Goal: Transaction & Acquisition: Purchase product/service

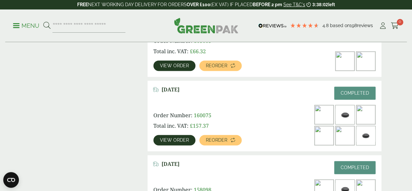
scroll to position [424, 0]
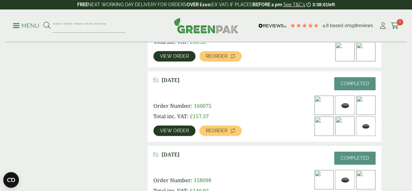
click at [357, 108] on img at bounding box center [366, 105] width 19 height 19
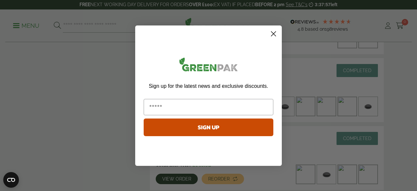
click at [275, 34] on circle "Close dialog" at bounding box center [273, 33] width 11 height 11
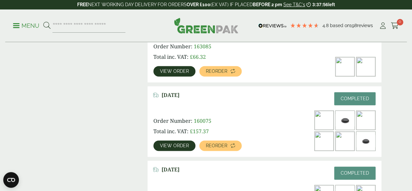
scroll to position [391, 0]
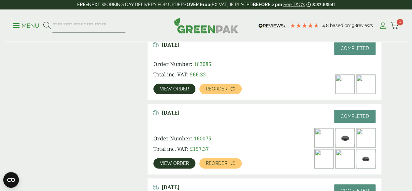
click at [385, 24] on icon at bounding box center [383, 25] width 8 height 7
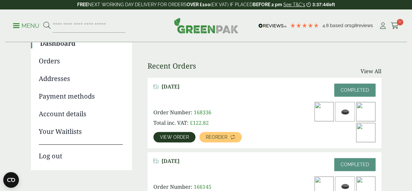
scroll to position [98, 0]
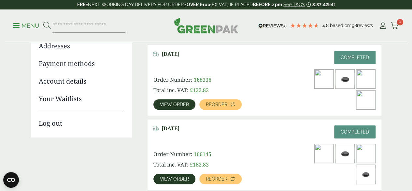
click at [182, 102] on span "View order" at bounding box center [174, 104] width 29 height 5
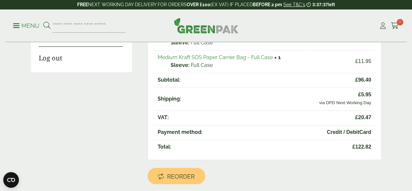
scroll to position [130, 0]
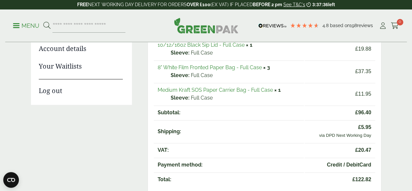
click at [270, 88] on link "Medium Kraft SOS Paper Carrier Bag - Full Case" at bounding box center [215, 90] width 115 height 6
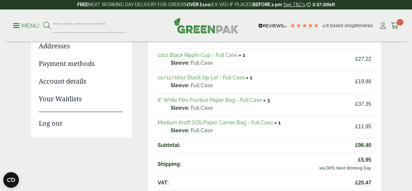
click at [219, 102] on link "8" White Film Fronted Paper Bag - Full Case" at bounding box center [210, 100] width 104 height 6
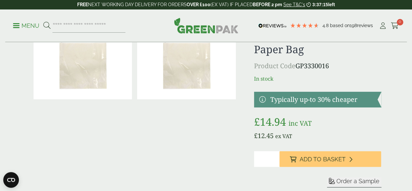
scroll to position [65, 0]
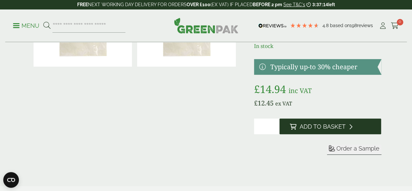
click at [323, 130] on span "Add to Basket" at bounding box center [323, 126] width 46 height 7
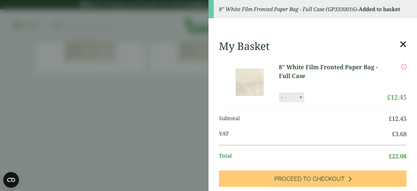
click at [390, 43] on div "My Basket" at bounding box center [313, 46] width 188 height 12
click at [400, 44] on icon at bounding box center [403, 44] width 7 height 9
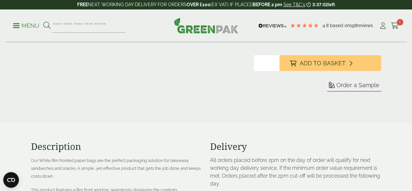
scroll to position [0, 0]
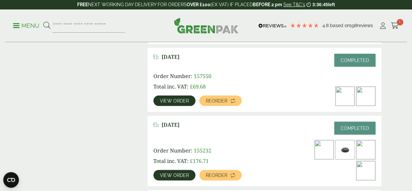
scroll to position [619, 0]
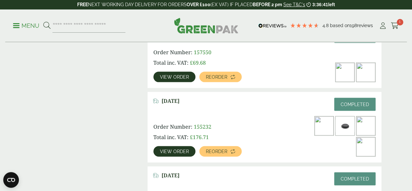
click at [369, 137] on img at bounding box center [366, 146] width 19 height 19
click at [184, 146] on link "View order" at bounding box center [175, 151] width 42 height 10
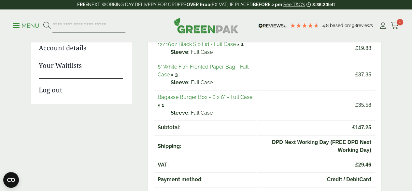
scroll to position [130, 0]
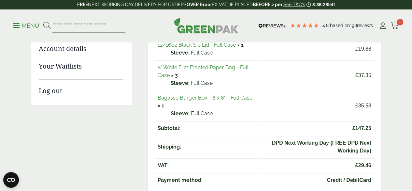
click at [229, 101] on td "Bagasse Burger Box - 6 x 6" - Full Case × 1 Sleeve: Full Case" at bounding box center [205, 106] width 103 height 30
click at [224, 103] on td "Bagasse Burger Box - 6 x 6" - Full Case × 1 Sleeve: Full Case" at bounding box center [205, 106] width 103 height 30
click at [200, 95] on link "Bagasse Burger Box - 6 x 6" - Full Case" at bounding box center [205, 98] width 95 height 6
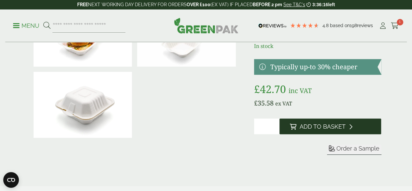
click at [317, 130] on span "Add to Basket" at bounding box center [323, 126] width 46 height 7
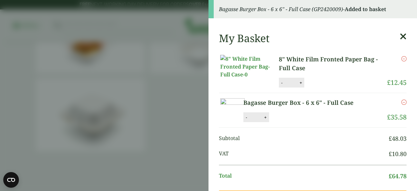
click at [400, 36] on icon at bounding box center [403, 36] width 7 height 9
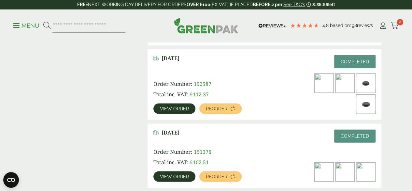
scroll to position [815, 0]
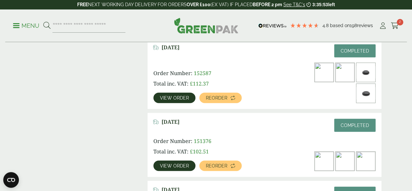
click at [370, 152] on img at bounding box center [366, 161] width 19 height 19
click at [179, 163] on span "View order" at bounding box center [174, 165] width 29 height 5
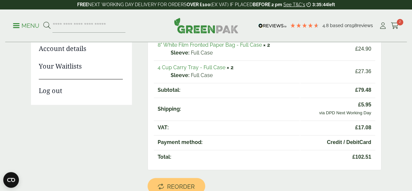
scroll to position [98, 0]
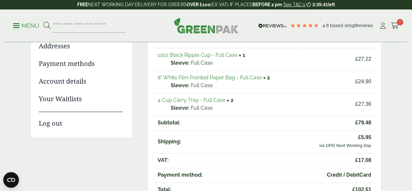
click at [198, 101] on link "4 Cup Carry Tray - Full Case" at bounding box center [192, 100] width 68 height 6
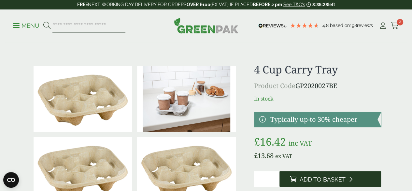
click at [322, 183] on span "Add to Basket" at bounding box center [323, 179] width 46 height 7
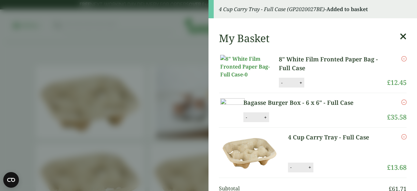
click at [400, 36] on icon at bounding box center [403, 36] width 7 height 9
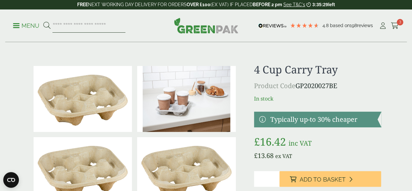
click at [124, 24] on input "search" at bounding box center [88, 26] width 73 height 14
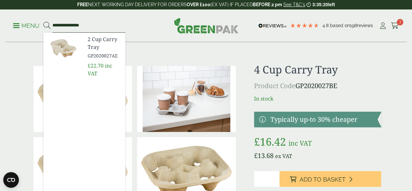
type input "**********"
click at [105, 52] on span "GP2020027AE" at bounding box center [104, 55] width 33 height 7
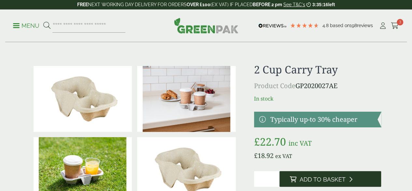
click at [346, 183] on span "Add to Basket" at bounding box center [323, 179] width 46 height 7
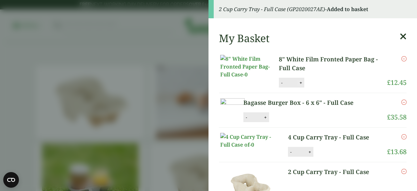
click at [301, 85] on button "+" at bounding box center [301, 83] width 7 height 6
type input "*"
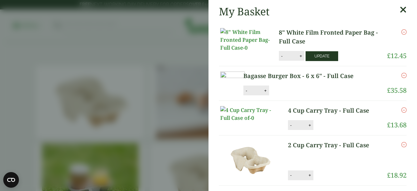
click at [325, 60] on button "Update" at bounding box center [322, 56] width 33 height 10
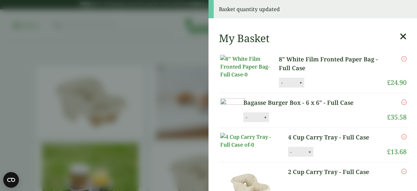
click at [400, 39] on icon at bounding box center [403, 36] width 7 height 9
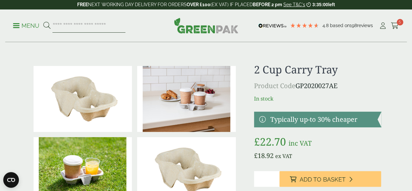
click at [123, 28] on input "search" at bounding box center [88, 26] width 73 height 14
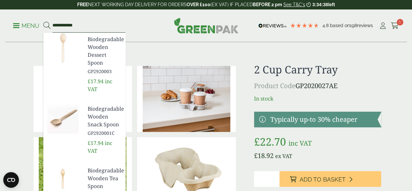
type input "**********"
click at [120, 68] on span "GP2920003" at bounding box center [104, 71] width 33 height 7
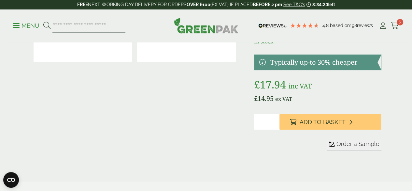
scroll to position [98, 0]
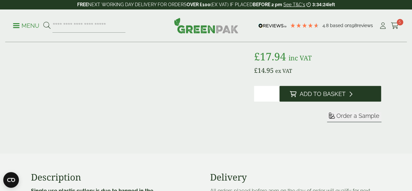
click at [316, 101] on button "Add to Basket" at bounding box center [331, 94] width 102 height 16
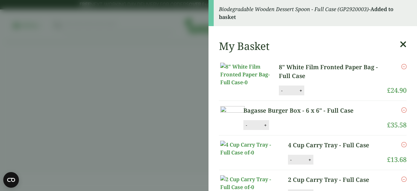
click at [400, 41] on icon at bounding box center [403, 44] width 7 height 9
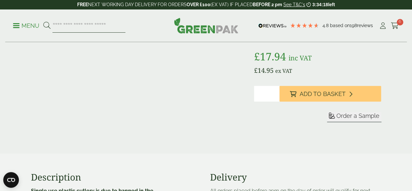
click at [90, 24] on input "search" at bounding box center [88, 26] width 73 height 14
type input "**********"
click at [43, 22] on button at bounding box center [46, 26] width 7 height 8
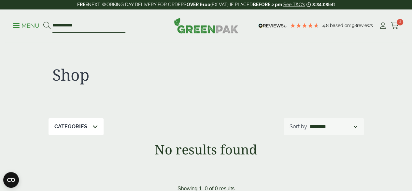
click at [94, 24] on input "**********" at bounding box center [88, 26] width 73 height 14
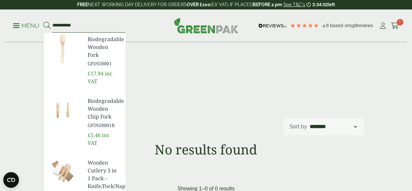
type input "**********"
click at [104, 43] on span "Biodegradable Wooden Fork" at bounding box center [104, 46] width 33 height 23
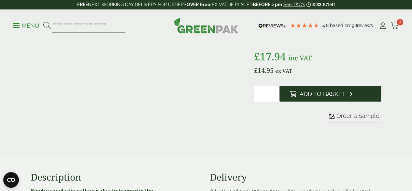
click at [325, 97] on button "Add to Basket" at bounding box center [331, 94] width 102 height 16
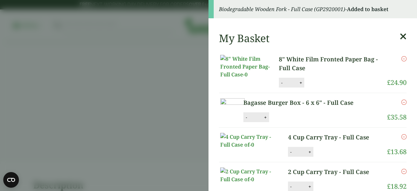
click at [400, 37] on icon at bounding box center [403, 36] width 7 height 9
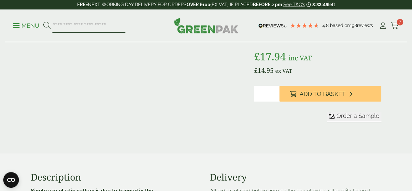
click at [125, 25] on input "search" at bounding box center [88, 26] width 73 height 14
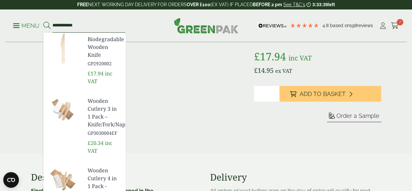
type input "**********"
click at [120, 49] on span "Biodegradable Wooden Knife" at bounding box center [104, 46] width 33 height 23
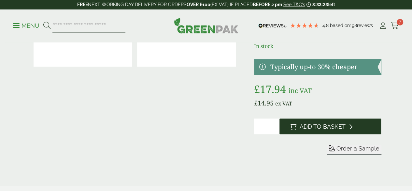
click at [316, 130] on span "Add to Basket" at bounding box center [323, 126] width 46 height 7
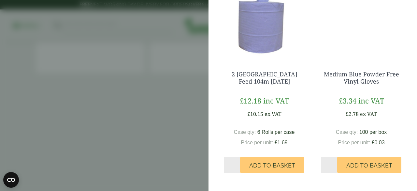
scroll to position [463, 0]
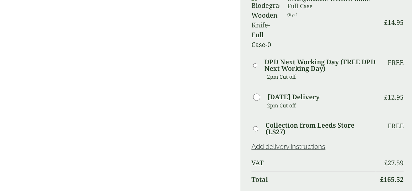
scroll to position [457, 0]
